Goal: Information Seeking & Learning: Learn about a topic

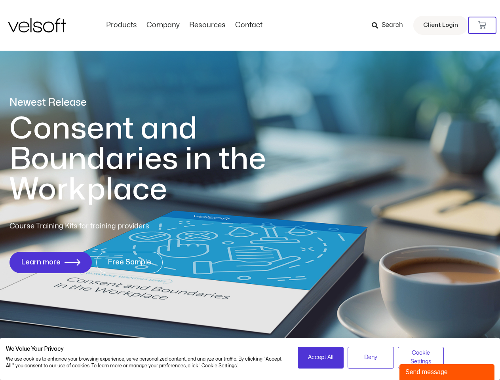
click at [250, 190] on h1 "Consent and Boundaries in the Workplace" at bounding box center [153, 159] width 289 height 91
click at [482, 25] on icon at bounding box center [482, 25] width 8 height 8
click at [321, 357] on span "Accept All" at bounding box center [320, 357] width 25 height 9
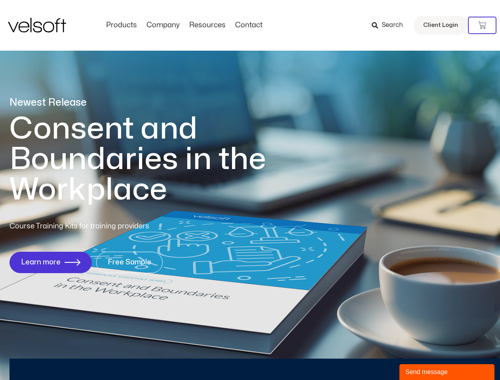
click at [370, 357] on div "Newest Release Consent and Boundaries in the Workplace Course Training Kits for…" at bounding box center [250, 189] width 500 height 384
click at [421, 357] on div "Newest Release Consent and Boundaries in the Workplace Course Training Kits for…" at bounding box center [250, 189] width 500 height 384
click at [447, 372] on div "Send message" at bounding box center [446, 371] width 83 height 9
